Goal: Task Accomplishment & Management: Use online tool/utility

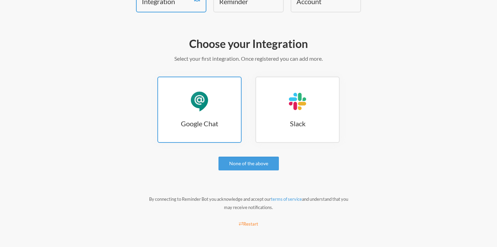
scroll to position [56, 0]
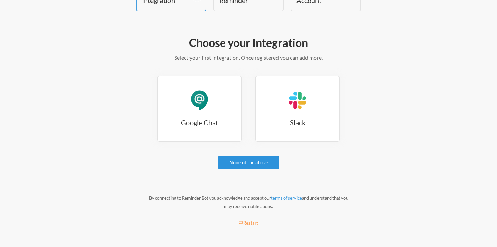
click at [255, 163] on link "None of the above" at bounding box center [248, 163] width 60 height 14
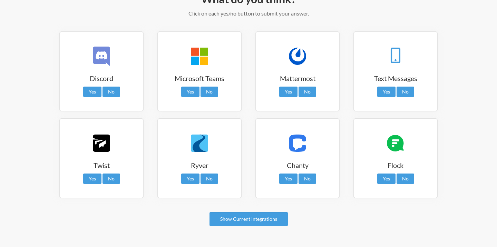
scroll to position [135, 0]
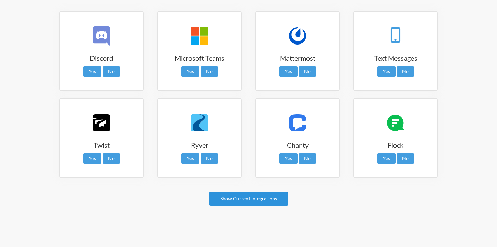
click at [251, 200] on link "Show Current Integrations" at bounding box center [248, 199] width 78 height 14
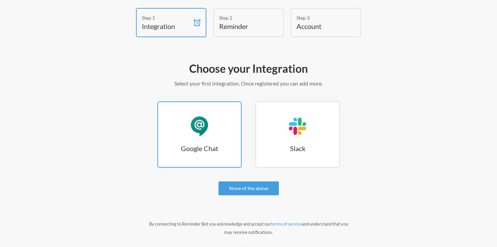
scroll to position [0, 0]
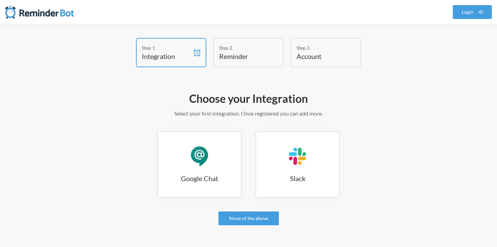
click at [230, 50] on div "Step 2" at bounding box center [243, 47] width 48 height 7
click at [207, 154] on div "Google Chat" at bounding box center [199, 156] width 21 height 21
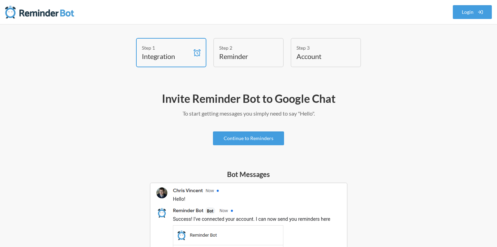
click at [237, 54] on h4 "Reminder" at bounding box center [243, 56] width 48 height 10
click at [249, 140] on link "Continue to Reminders" at bounding box center [248, 138] width 71 height 14
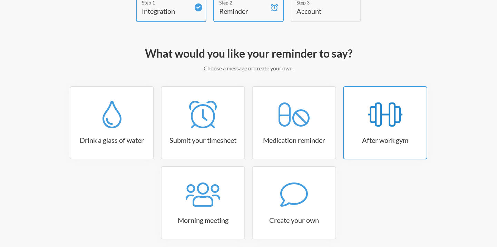
scroll to position [75, 0]
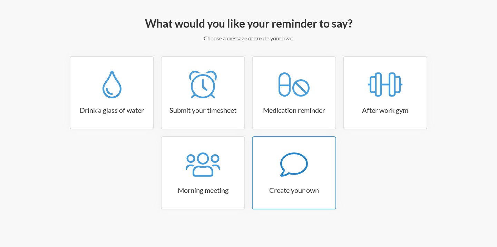
click at [286, 164] on icon at bounding box center [294, 165] width 28 height 28
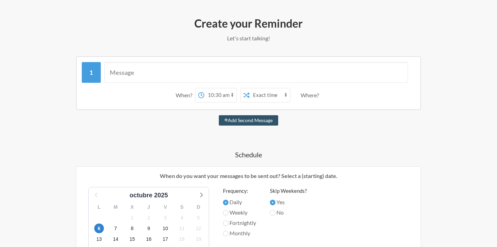
scroll to position [94, 0]
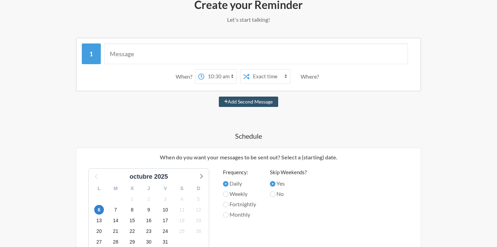
click at [223, 78] on select "12:00 am 12:15 am 12:30 am 12:45 am 1:00 am 1:15 am 1:30 am 1:45 am 2:00 am 2:1…" at bounding box center [220, 77] width 32 height 14
select select "09:00:00"
click at [204, 70] on select "12:00 am 12:15 am 12:30 am 12:45 am 1:00 am 1:15 am 1:30 am 1:45 am 2:00 am 2:1…" at bounding box center [220, 77] width 32 height 14
click at [308, 76] on div "Where?" at bounding box center [310, 76] width 21 height 14
click at [261, 76] on select "Exact time Random time" at bounding box center [269, 77] width 40 height 14
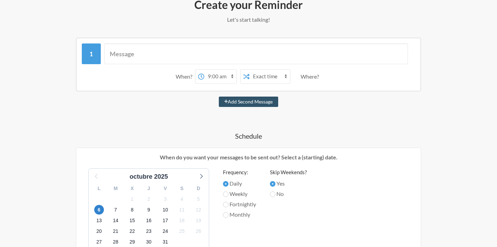
click at [249, 70] on select "Exact time Random time" at bounding box center [269, 77] width 40 height 14
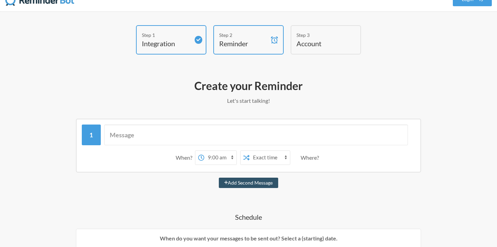
scroll to position [0, 0]
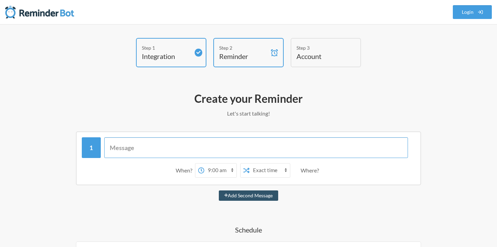
click at [144, 150] on input "text" at bounding box center [256, 147] width 304 height 21
paste input "Buenos [PERSON_NAME], en 30 minutos tenemos la reunión diaria. Se generará un e…"
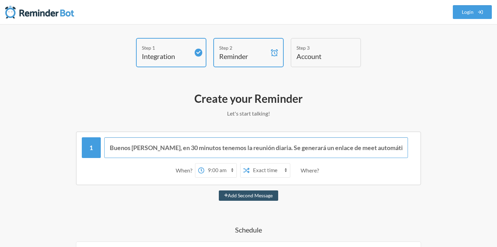
type input "Buenos [PERSON_NAME], en 30 minutos tenemos la reunión diaria. Se generará un e…"
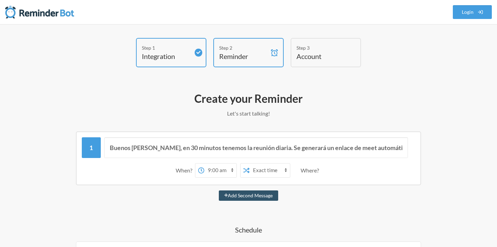
click at [219, 169] on select "12:00 am 12:15 am 12:30 am 12:45 am 1:00 am 1:15 am 1:30 am 1:45 am 2:00 am 2:1…" at bounding box center [220, 170] width 32 height 14
select select "08:30:00"
click at [204, 163] on select "12:00 am 12:15 am 12:30 am 12:45 am 1:00 am 1:15 am 1:30 am 1:45 am 2:00 am 2:1…" at bounding box center [220, 170] width 32 height 14
click at [244, 194] on button "Add Second Message" at bounding box center [249, 195] width 60 height 10
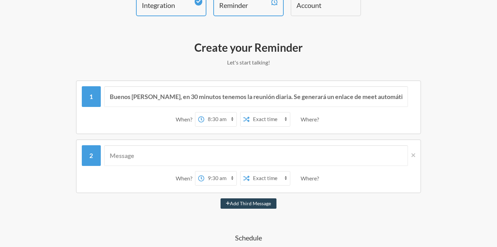
scroll to position [51, 0]
click at [218, 176] on select "12:00 am 12:15 am 12:30 am 12:45 am 1:00 am 1:15 am 1:30 am 1:45 am 2:00 am 2:1…" at bounding box center [220, 178] width 32 height 14
select select "09:00:00"
click at [204, 171] on select "12:00 am 12:15 am 12:30 am 12:45 am 1:00 am 1:15 am 1:30 am 1:45 am 2:00 am 2:1…" at bounding box center [220, 178] width 32 height 14
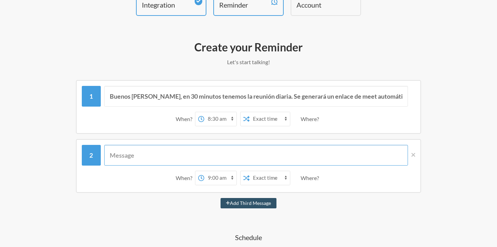
click at [135, 154] on input "text" at bounding box center [256, 155] width 304 height 21
paste input "¡Hola! Son las 10:00:00 GMT+0200 (hora de invierno de Europa central), lo que i…"
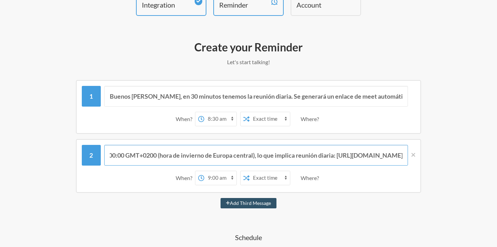
scroll to position [0, 0]
drag, startPoint x: 129, startPoint y: 155, endPoint x: 348, endPoint y: 157, distance: 218.7
click at [348, 157] on input "¡Hola! Son las 10:00:00 GMT+0200 (hora de invierno de Europa central), lo que i…" at bounding box center [256, 155] width 304 height 21
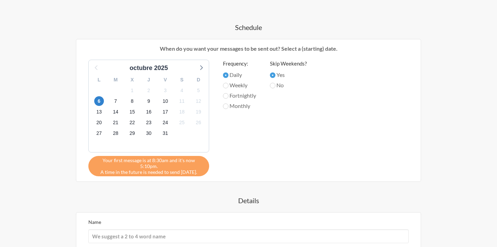
scroll to position [361, 0]
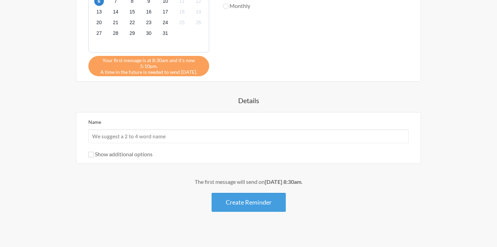
type input "¡Hola! Comienza la reunión diaria: [URL][DOMAIN_NAME]"
click at [157, 129] on input "Name" at bounding box center [248, 136] width 320 height 14
click at [139, 130] on input "Name" at bounding box center [248, 136] width 320 height 14
type input "Daily-eB2"
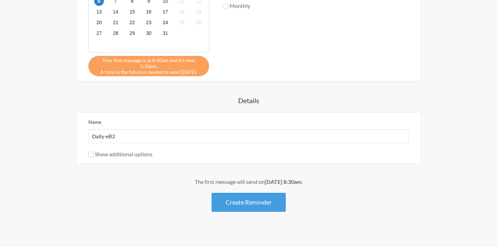
click at [120, 151] on label "Show additional options" at bounding box center [120, 154] width 64 height 7
click at [94, 152] on input "Show additional options" at bounding box center [91, 155] width 6 height 6
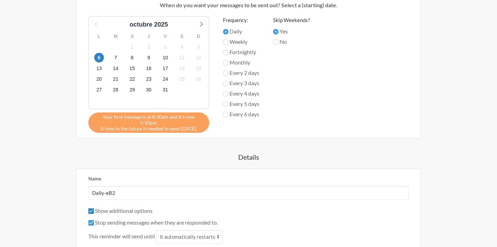
scroll to position [352, 0]
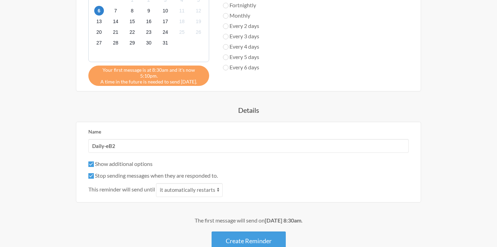
click at [123, 160] on label "Show additional options" at bounding box center [120, 163] width 64 height 7
click at [94, 161] on input "Show additional options" at bounding box center [91, 164] width 6 height 6
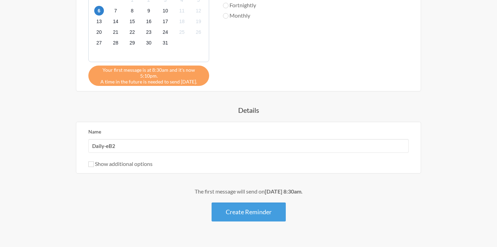
click at [126, 160] on label "Show additional options" at bounding box center [120, 163] width 64 height 7
click at [94, 161] on input "Show additional options" at bounding box center [91, 164] width 6 height 6
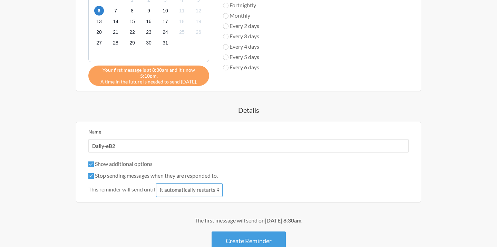
click at [175, 183] on select "it automatically restarts it is replied to" at bounding box center [189, 190] width 67 height 14
click at [119, 160] on label "Show additional options" at bounding box center [120, 163] width 64 height 7
click at [94, 161] on input "Show additional options" at bounding box center [91, 164] width 6 height 6
checkbox input "false"
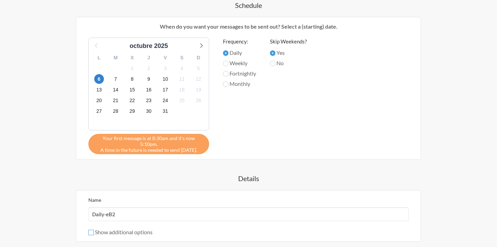
scroll to position [288, 0]
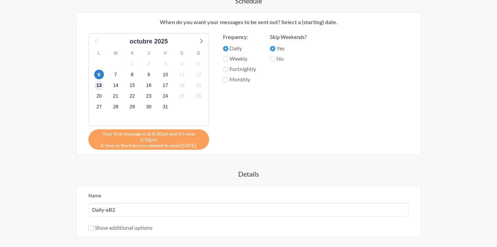
click at [103, 85] on span "13" at bounding box center [99, 86] width 10 height 10
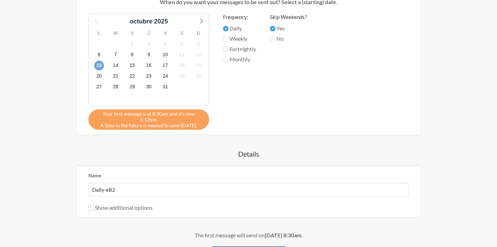
scroll to position [268, 0]
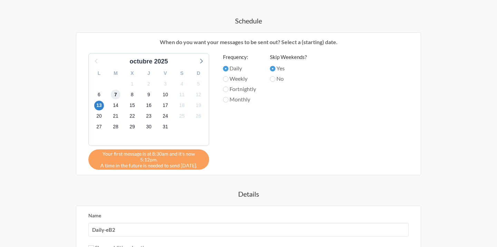
click at [117, 95] on span "7" at bounding box center [116, 95] width 10 height 10
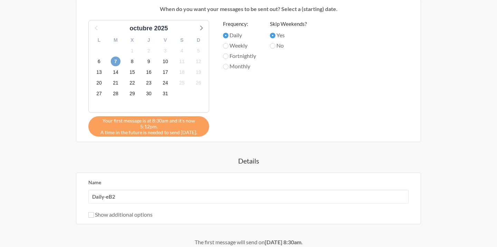
scroll to position [361, 0]
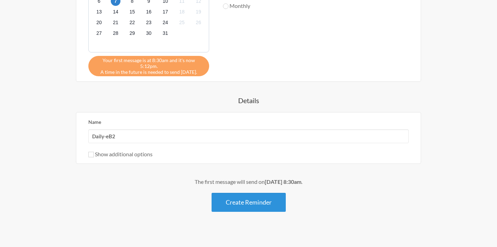
click at [250, 196] on button "Create Reminder" at bounding box center [248, 202] width 74 height 19
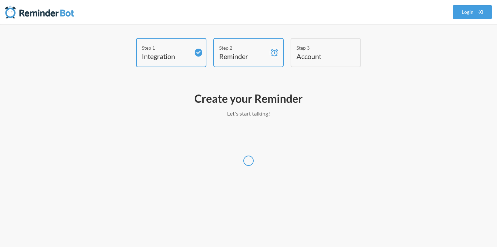
scroll to position [0, 0]
select select "Europe/[GEOGRAPHIC_DATA]"
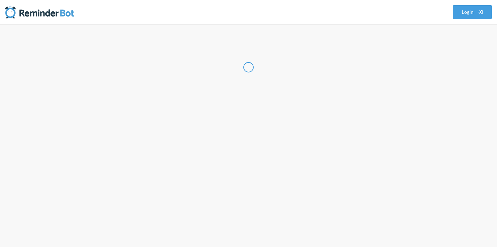
select select "ES"
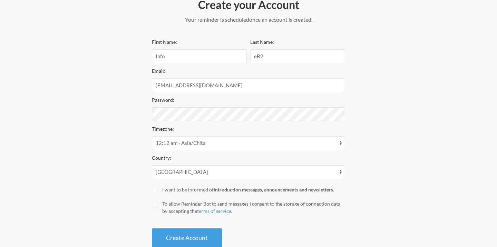
scroll to position [111, 0]
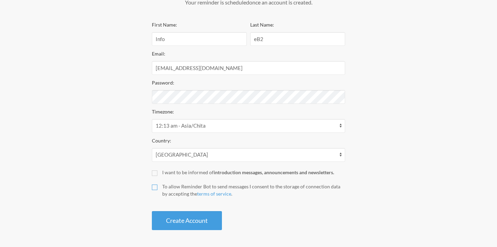
click at [155, 186] on input "To allow Reminder Bot to send messages I consent to the storage of connection d…" at bounding box center [155, 188] width 6 height 6
checkbox input "true"
click at [177, 221] on button "Create Account" at bounding box center [187, 220] width 70 height 19
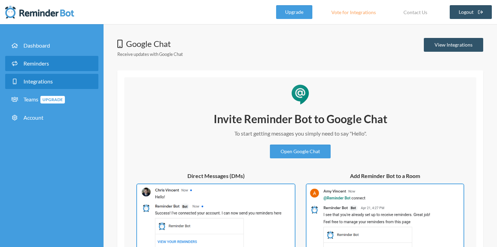
click at [41, 66] on span "Reminders" at bounding box center [36, 63] width 26 height 7
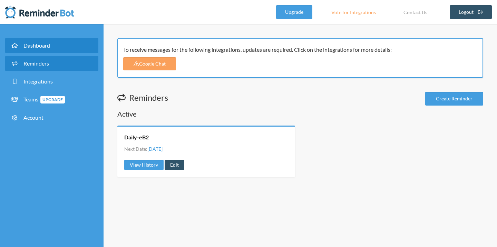
click at [54, 51] on link "Dashboard" at bounding box center [51, 45] width 93 height 15
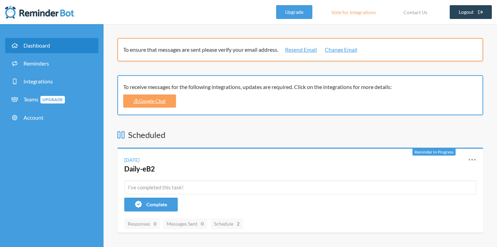
click at [457, 15] on link "Logout" at bounding box center [470, 12] width 42 height 14
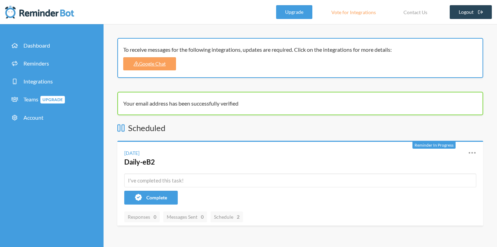
click at [468, 10] on link "Logout" at bounding box center [470, 12] width 42 height 14
